Goal: Information Seeking & Learning: Learn about a topic

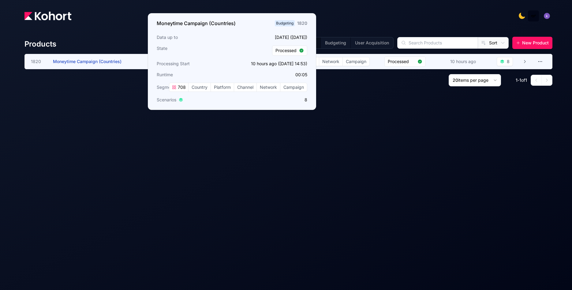
click at [87, 57] on h3 "Moneytime Campaign (Countries)" at bounding box center [99, 61] width 92 height 15
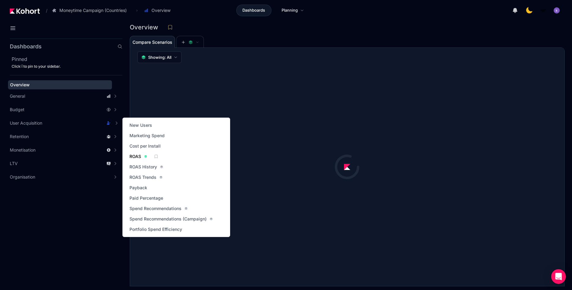
click at [139, 158] on span "ROAS" at bounding box center [135, 156] width 12 height 6
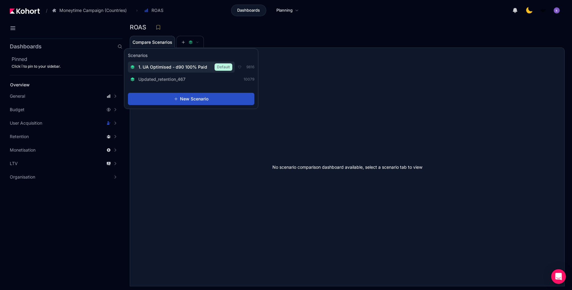
click at [183, 69] on span "1. UA Optimised - d90 100% Paid" at bounding box center [172, 67] width 69 height 6
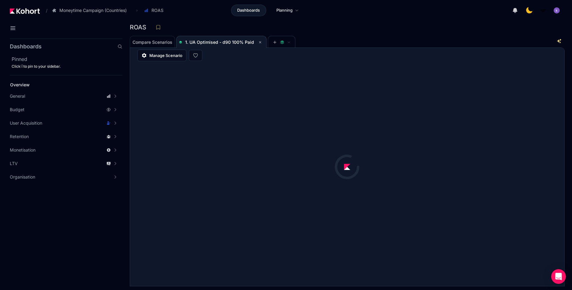
click at [345, 34] on div "ROAS" at bounding box center [347, 29] width 435 height 13
